Goal: Navigation & Orientation: Find specific page/section

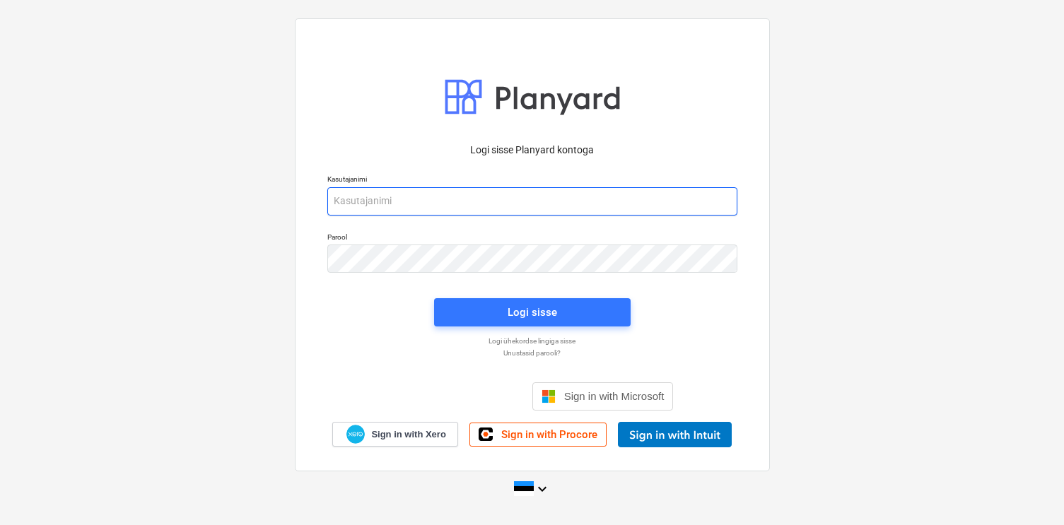
click at [411, 190] on input "email" at bounding box center [532, 201] width 410 height 28
type input "heiko@erviton.ee"
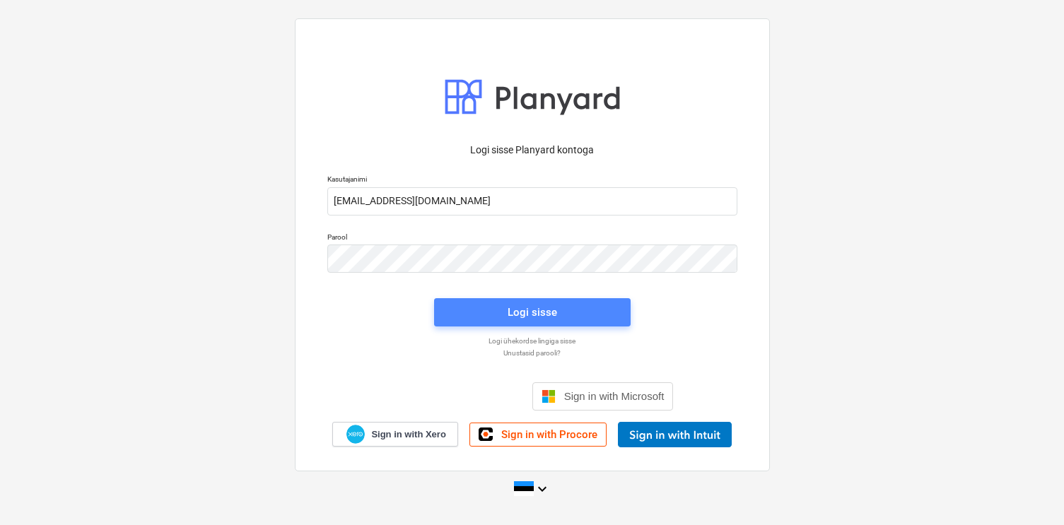
click at [606, 305] on span "Logi sisse" at bounding box center [532, 312] width 163 height 18
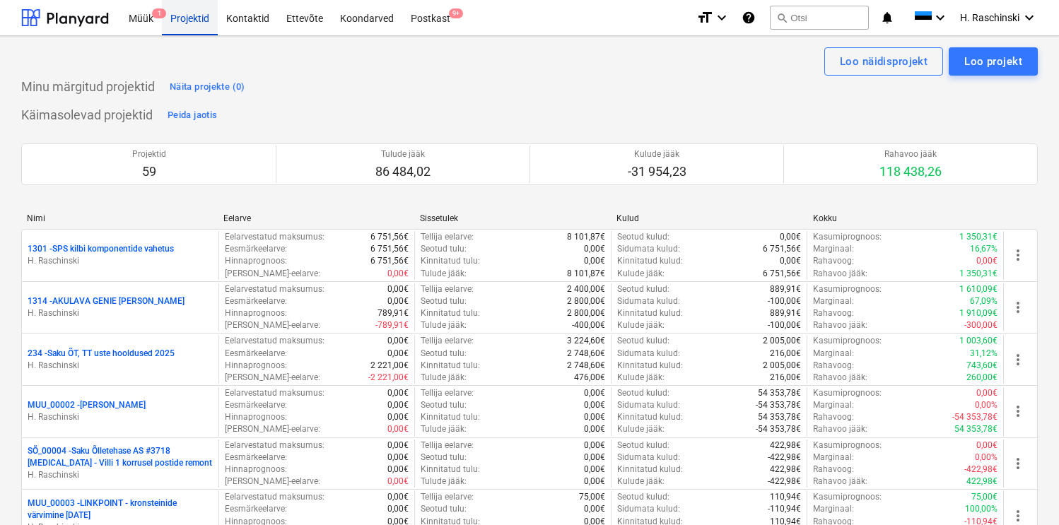
click at [180, 18] on div "Projektid" at bounding box center [190, 17] width 56 height 36
click at [147, 23] on div "Müük 1" at bounding box center [141, 17] width 42 height 36
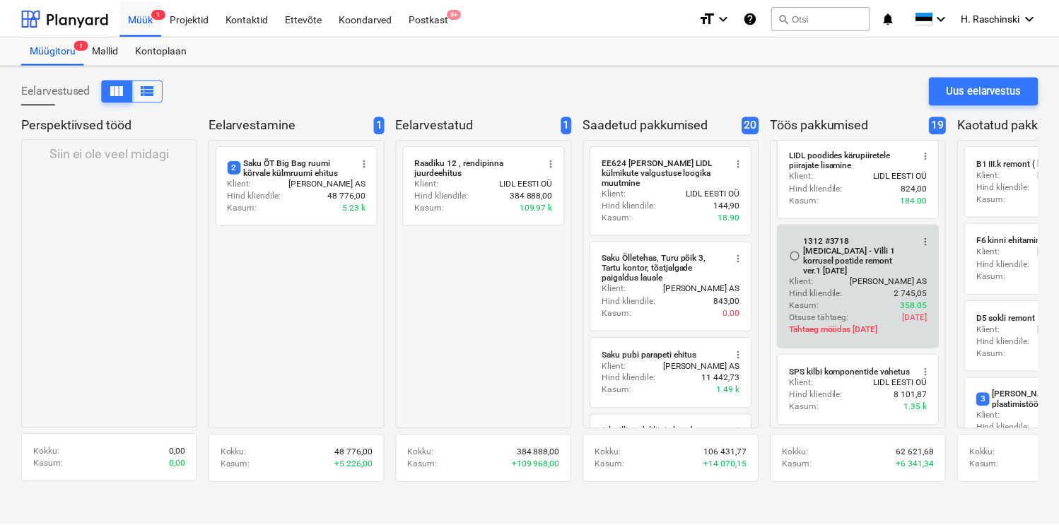
scroll to position [1354, 0]
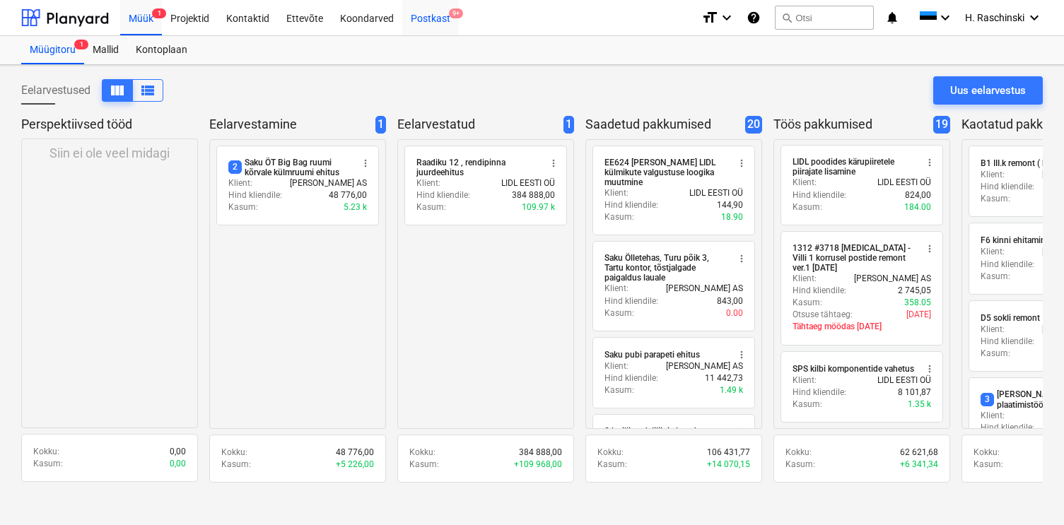
click at [423, 21] on div "Postkast 9+" at bounding box center [430, 17] width 57 height 36
